Goal: Check status: Check status

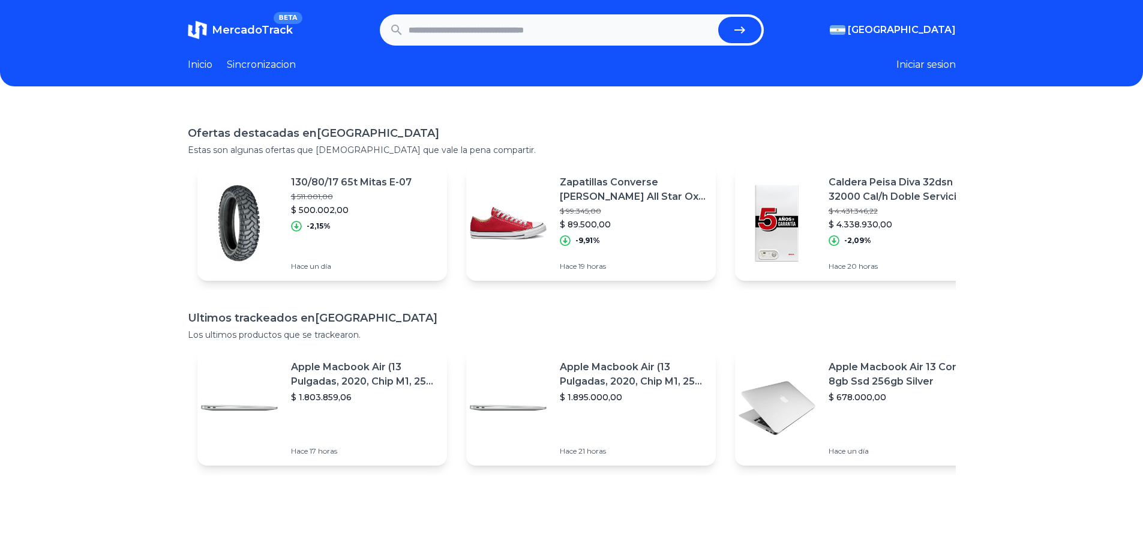
click at [460, 25] on input "text" at bounding box center [560, 30] width 305 height 26
paste input "**********"
click at [742, 23] on icon "submit" at bounding box center [739, 30] width 14 height 14
type input "**********"
